Goal: Transaction & Acquisition: Obtain resource

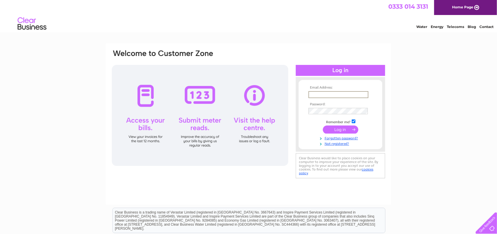
click at [335, 91] on input "text" at bounding box center [338, 94] width 60 height 7
type input "[EMAIL_ADDRESS][DOMAIN_NAME]"
click at [335, 130] on input "submit" at bounding box center [340, 129] width 35 height 8
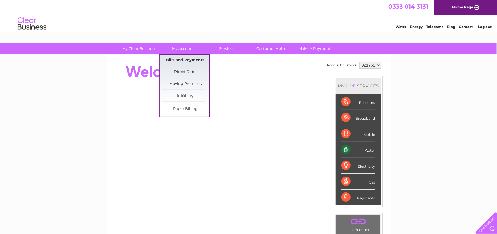
click at [189, 61] on link "Bills and Payments" at bounding box center [186, 60] width 48 height 12
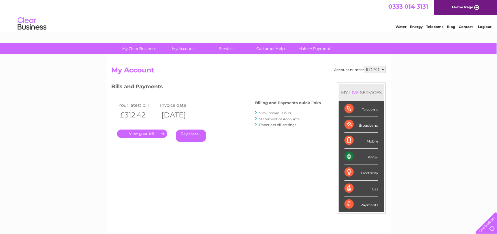
click at [141, 131] on link "." at bounding box center [142, 133] width 50 height 8
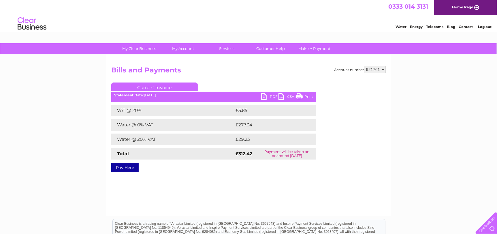
click at [269, 97] on link "PDF" at bounding box center [269, 97] width 17 height 8
